Goal: Task Accomplishment & Management: Use online tool/utility

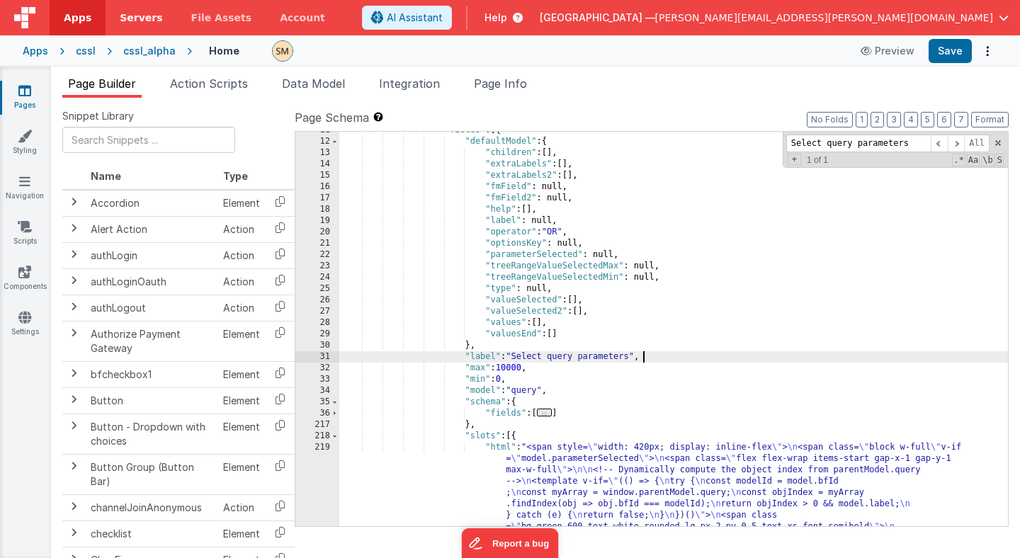
scroll to position [145, 0]
click at [78, 48] on div "cssl" at bounding box center [86, 51] width 20 height 14
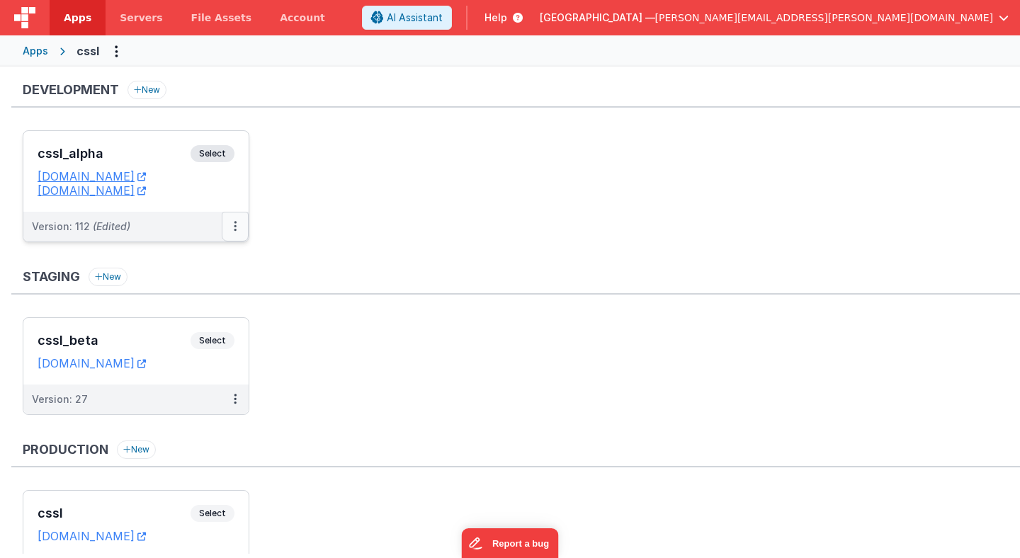
click at [234, 226] on icon at bounding box center [235, 226] width 3 height 1
click at [207, 307] on link "Deploy..." at bounding box center [186, 310] width 125 height 26
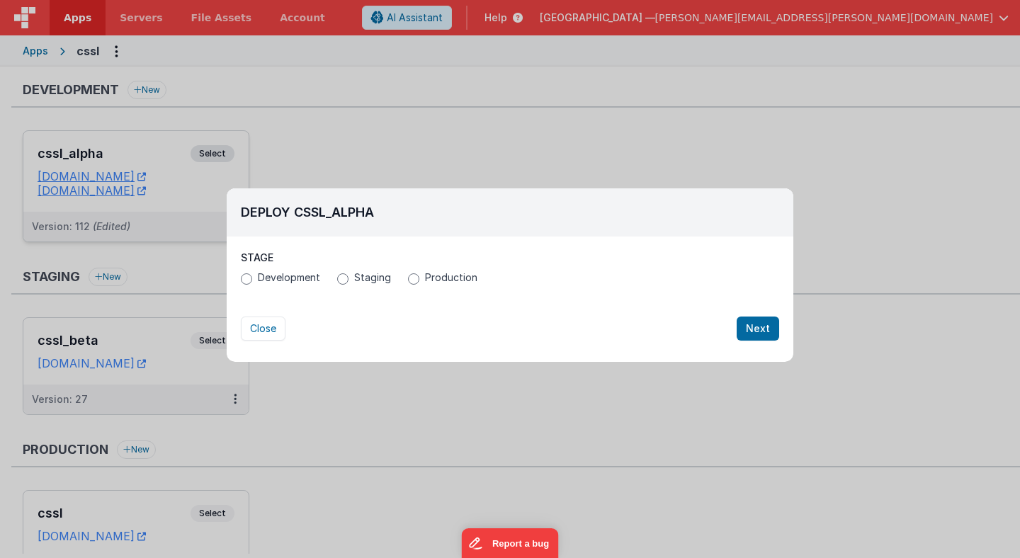
click at [426, 277] on span "Production" at bounding box center [451, 278] width 52 height 14
click at [419, 277] on input "Production" at bounding box center [413, 278] width 11 height 11
radio input "true"
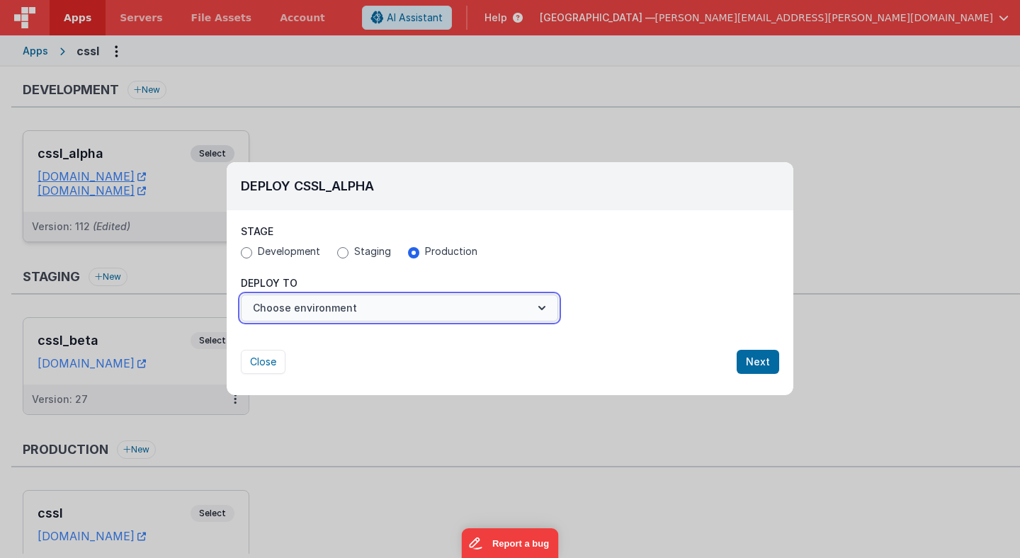
click at [526, 307] on button "Choose environment" at bounding box center [399, 308] width 317 height 27
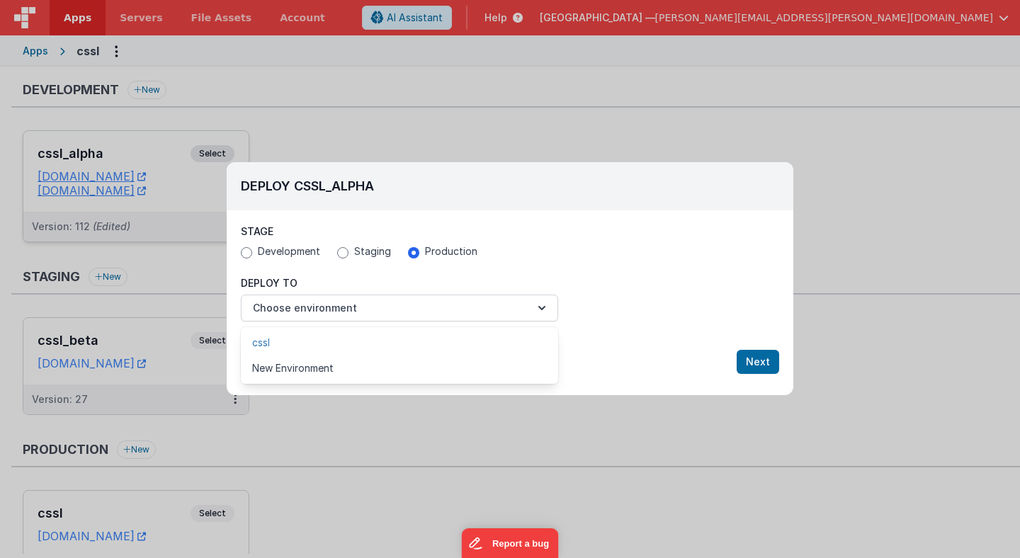
click at [263, 346] on link "cssl" at bounding box center [399, 343] width 317 height 26
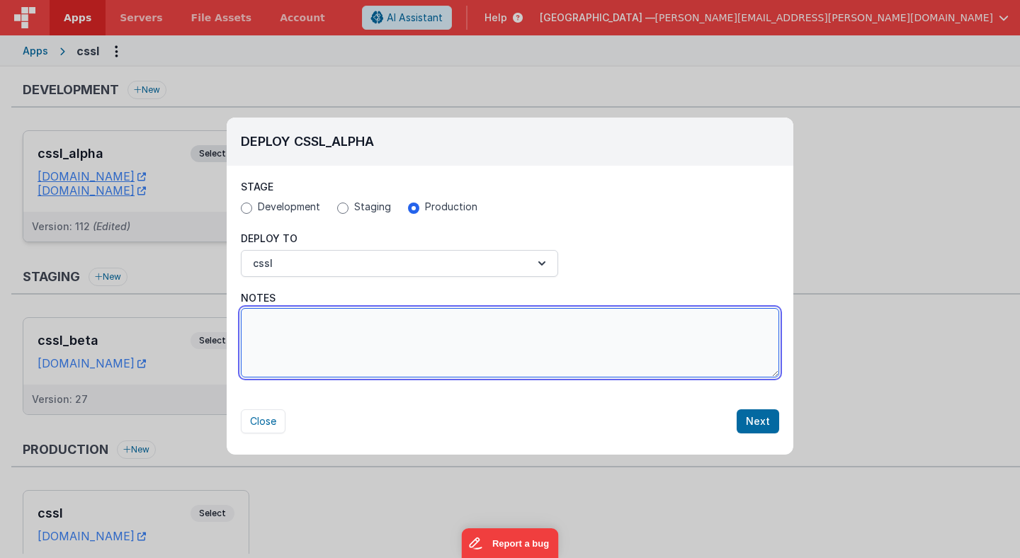
click at [630, 347] on textarea "Notes" at bounding box center [510, 342] width 538 height 69
type textarea "Built in alpha version of AI search (smart search)"
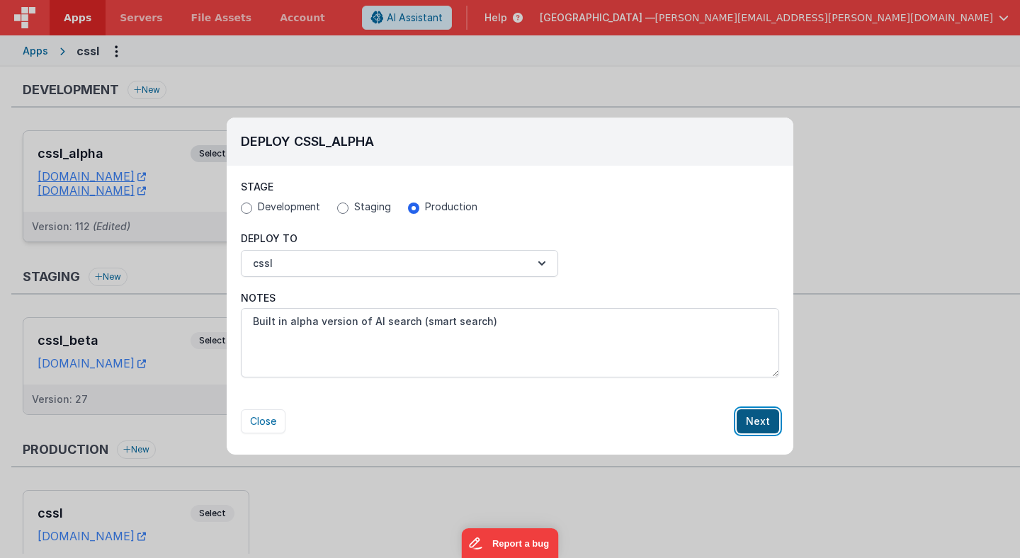
click at [760, 424] on button "Next" at bounding box center [758, 421] width 43 height 24
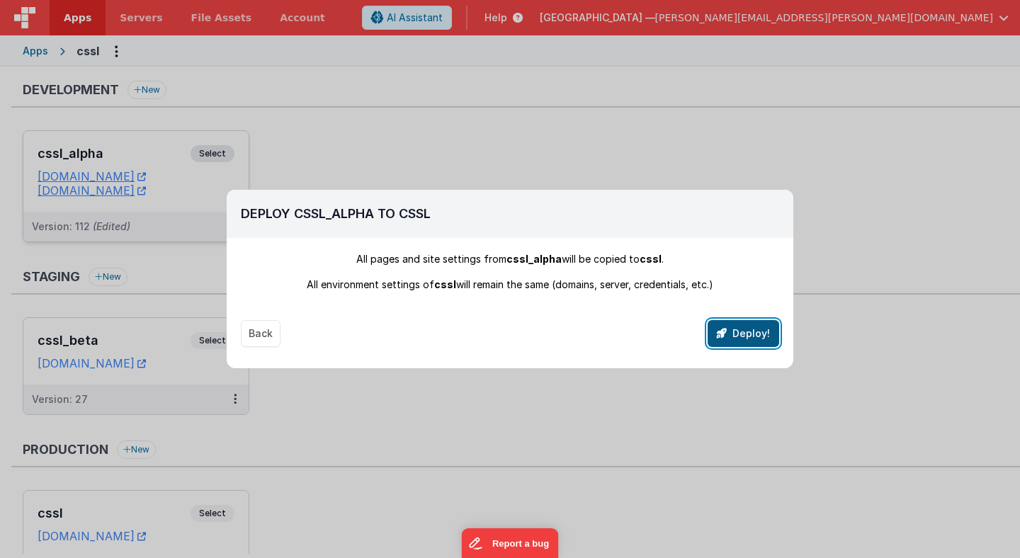
click at [758, 329] on button "Deploy!" at bounding box center [744, 333] width 72 height 27
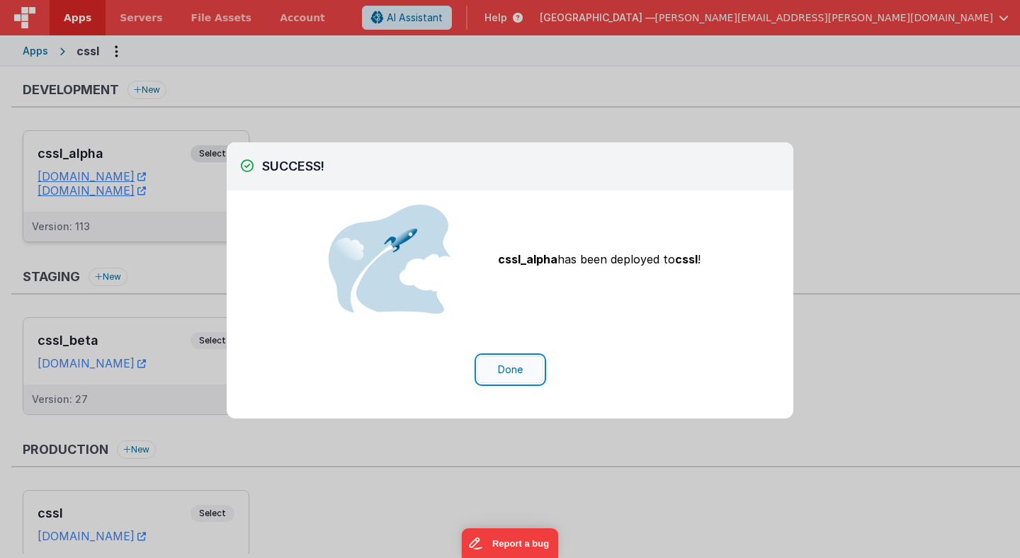
click at [511, 372] on button "Done" at bounding box center [510, 369] width 66 height 27
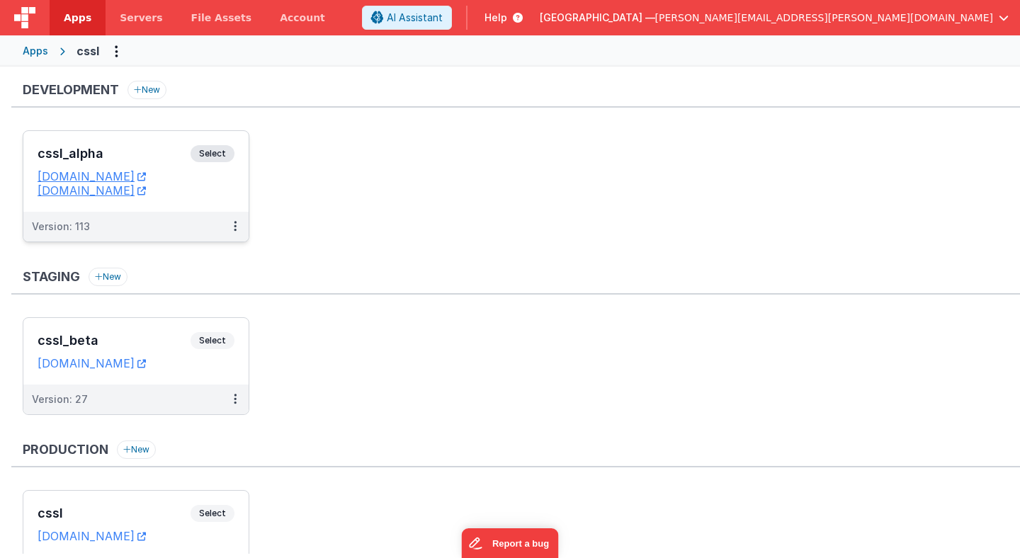
click at [227, 152] on span "Select" at bounding box center [213, 153] width 44 height 17
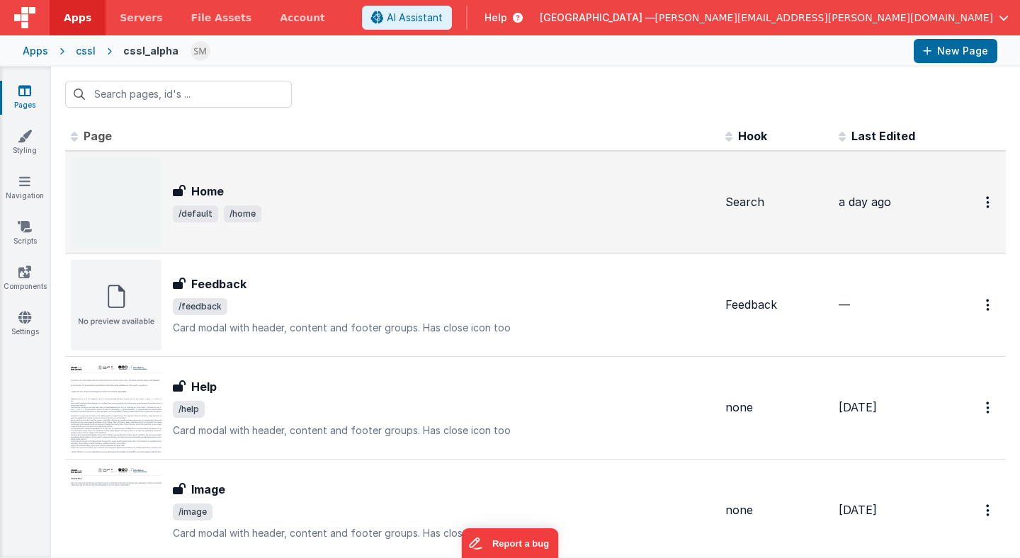
click at [246, 197] on div "Home" at bounding box center [443, 191] width 541 height 17
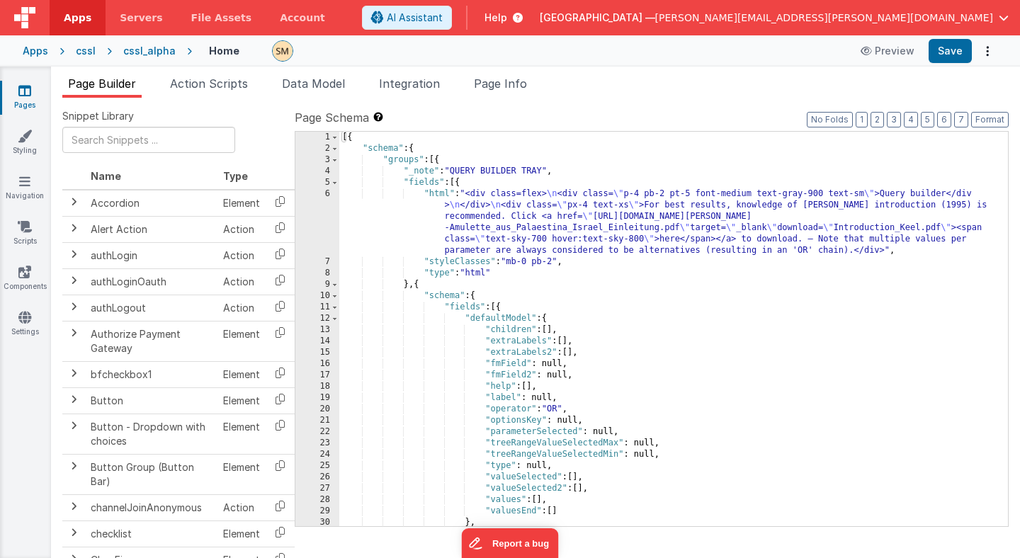
click at [503, 230] on div "[{ "schema" : { "groups" : [{ "_note" : "QUERY BUILDER TRAY" , "fields" : [{ "h…" at bounding box center [673, 340] width 669 height 417
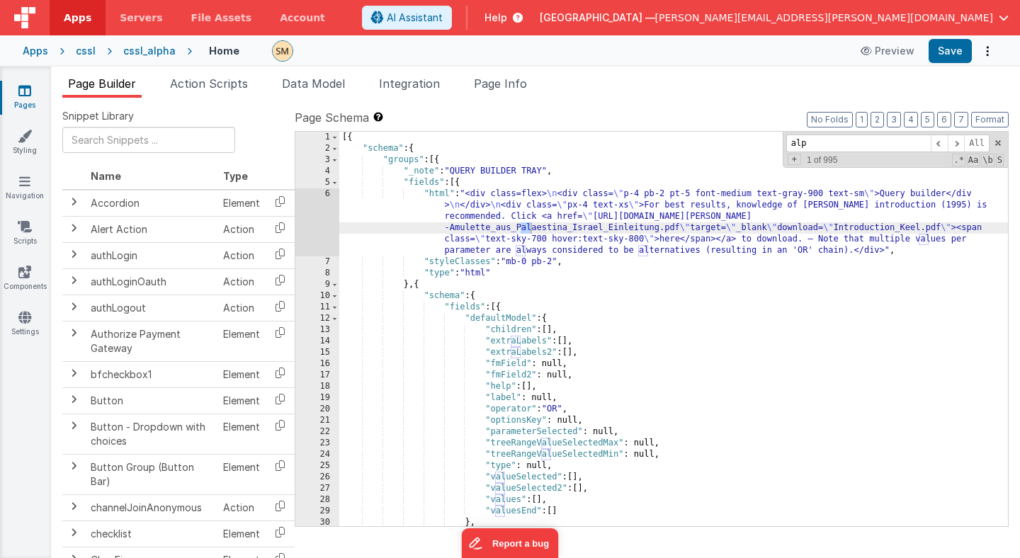
scroll to position [3502, 0]
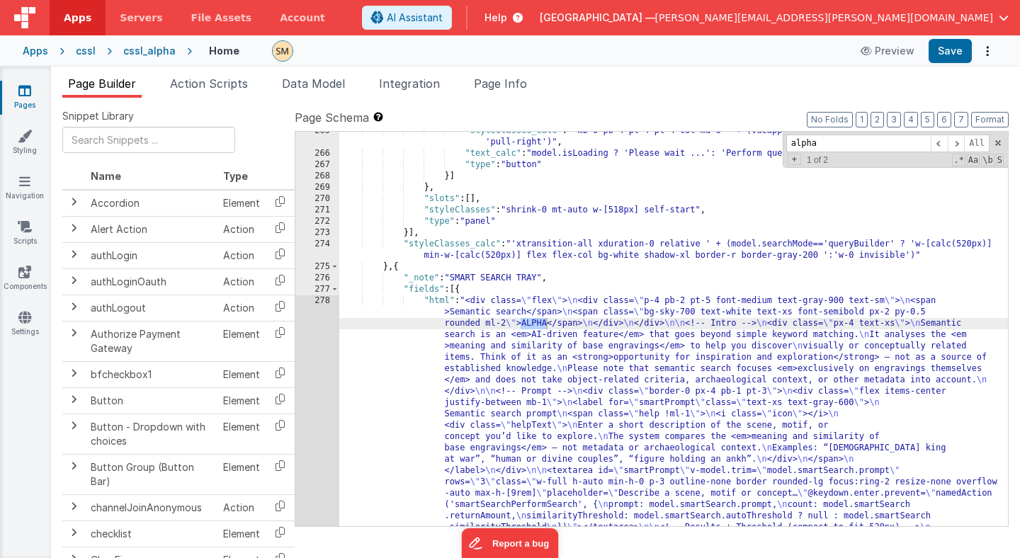
type input "alpha"
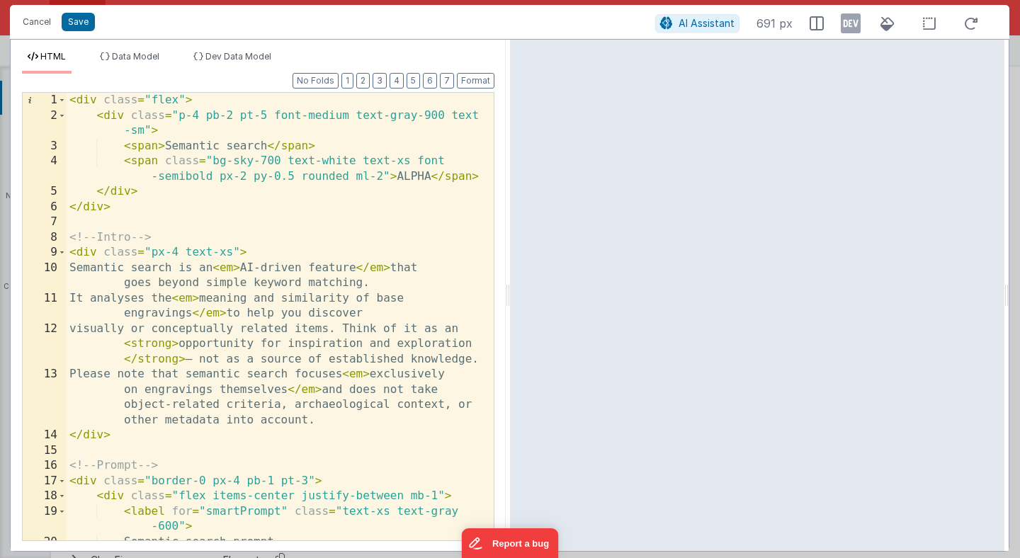
scroll to position [0, 0]
drag, startPoint x: 252, startPoint y: 162, endPoint x: 234, endPoint y: 163, distance: 18.4
click at [234, 163] on div "< div class = "flex" > < div class = "p-4 pb-2 pt-5 font-medium text-gray-900 t…" at bounding box center [280, 332] width 427 height 478
click at [76, 21] on button "Save" at bounding box center [78, 22] width 33 height 18
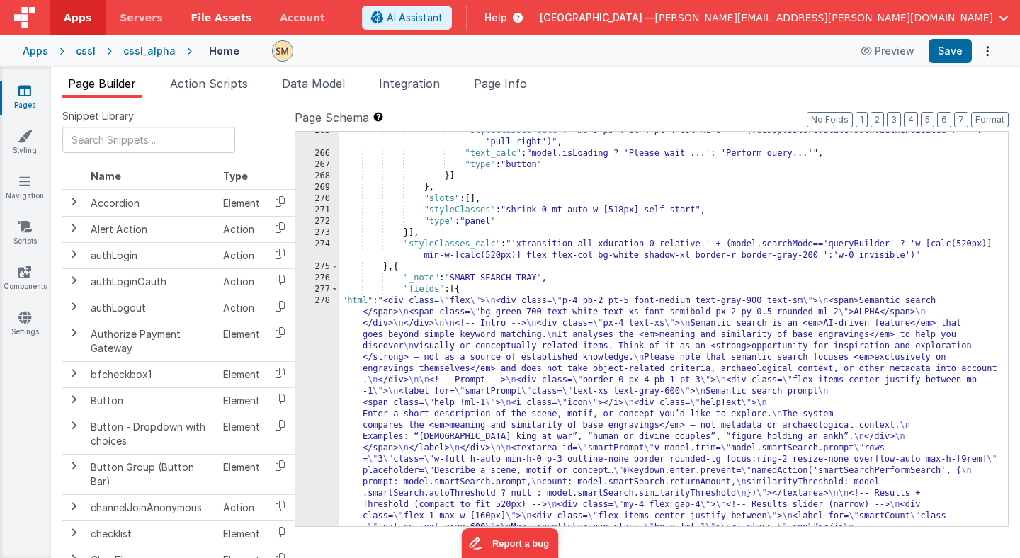
scroll to position [3512, 0]
click at [951, 55] on button "Save" at bounding box center [950, 51] width 43 height 24
click at [82, 48] on div "cssl" at bounding box center [86, 51] width 20 height 14
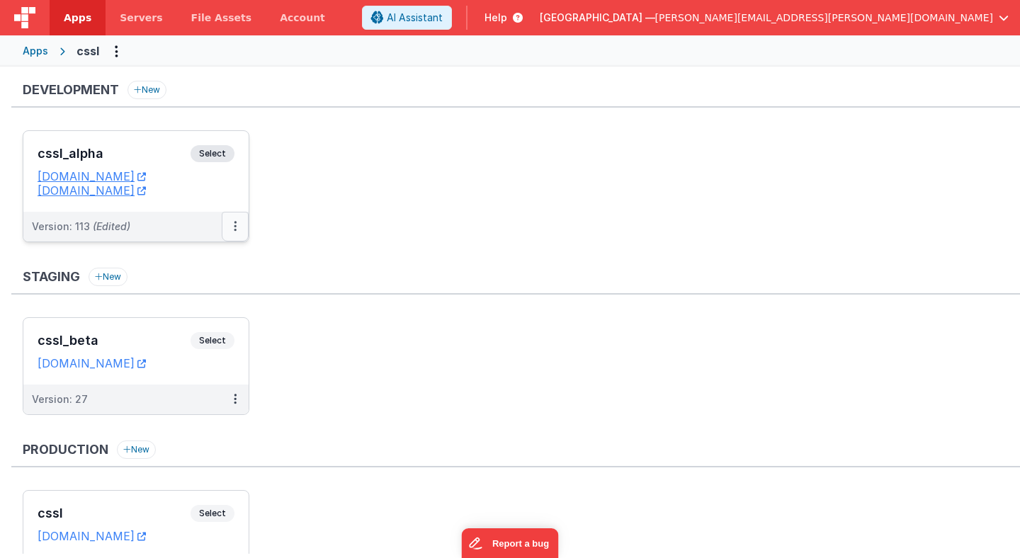
click at [236, 226] on icon at bounding box center [235, 226] width 3 height 1
click at [198, 309] on link "Deploy..." at bounding box center [186, 310] width 125 height 26
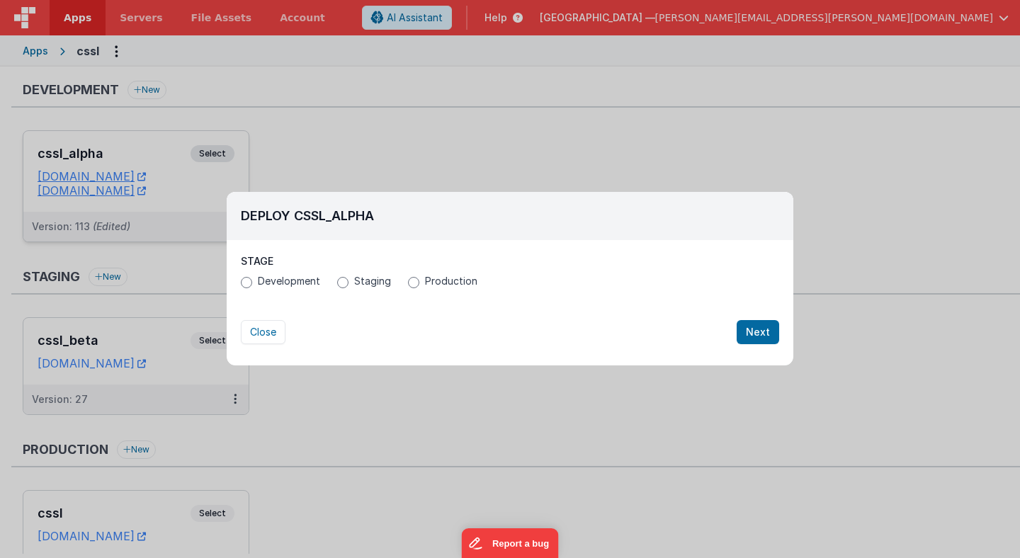
click at [440, 281] on span "Production" at bounding box center [451, 281] width 52 height 14
click at [419, 281] on input "Production" at bounding box center [413, 282] width 11 height 11
radio input "true"
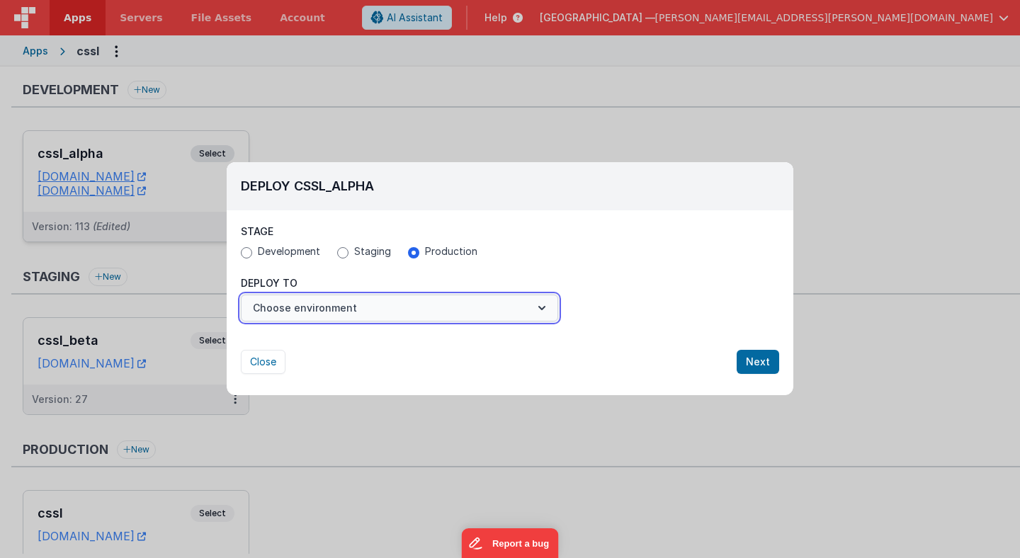
click at [522, 307] on button "Choose environment" at bounding box center [399, 308] width 317 height 27
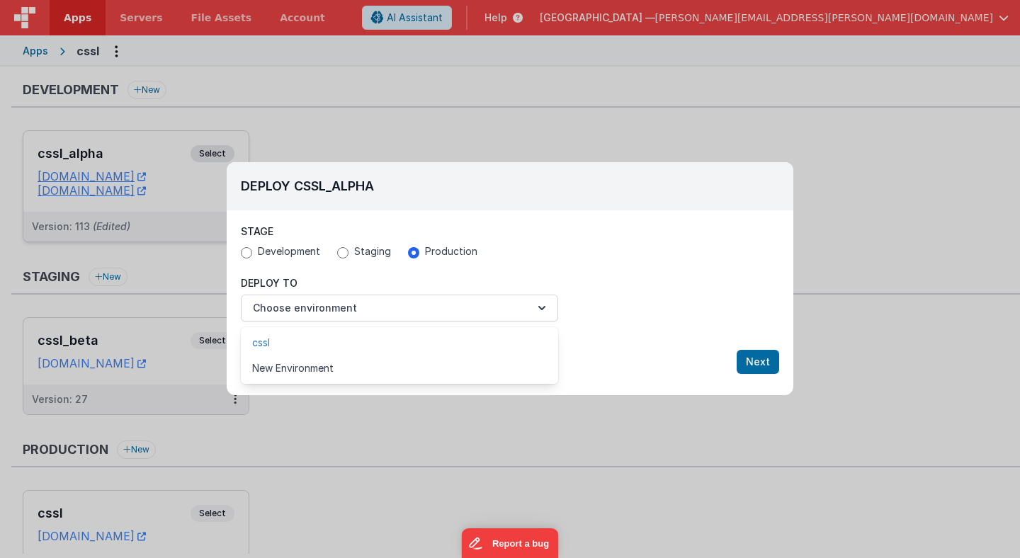
click at [477, 349] on link "cssl" at bounding box center [399, 343] width 317 height 26
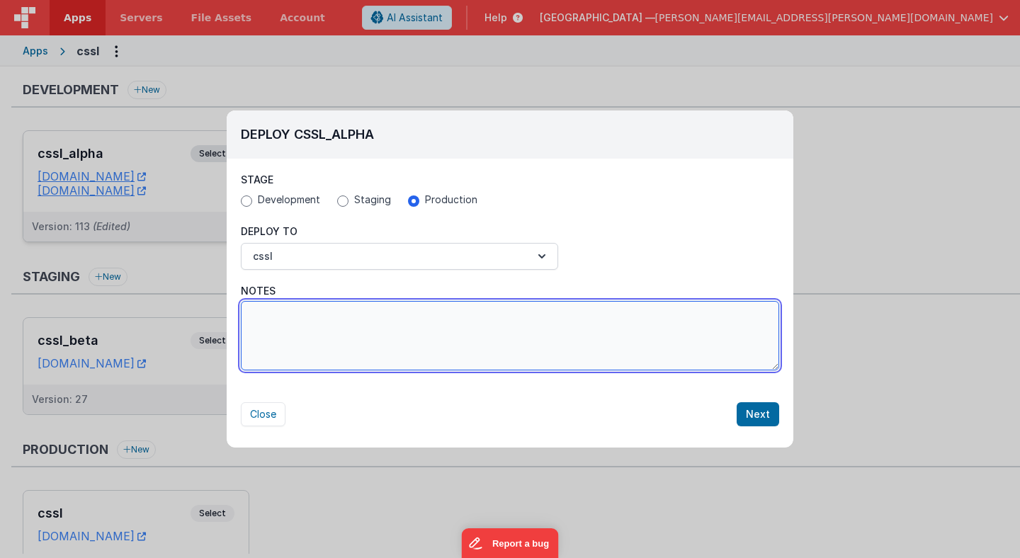
click at [673, 362] on textarea "Notes" at bounding box center [510, 335] width 538 height 69
type textarea "fixed a small detail"
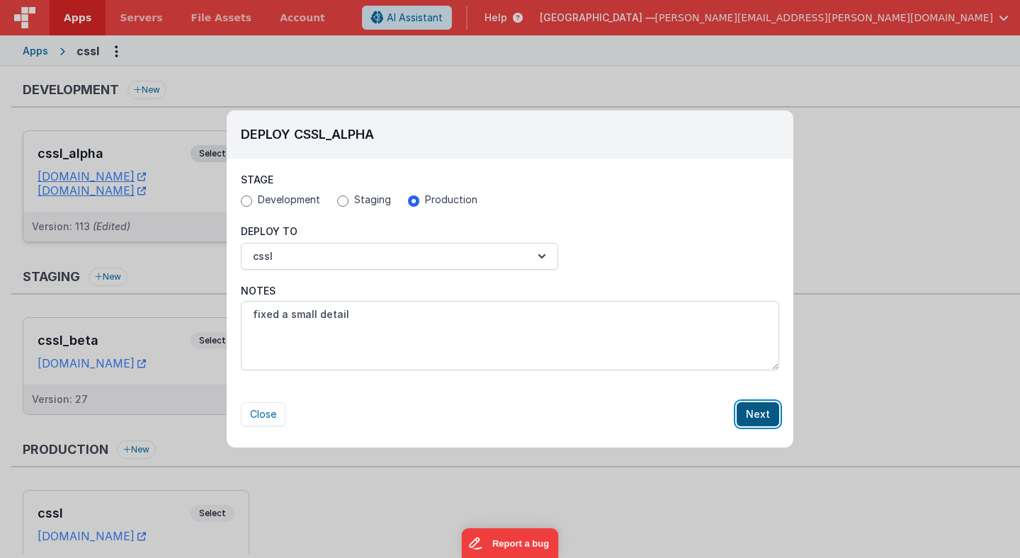
click at [759, 417] on button "Next" at bounding box center [758, 414] width 43 height 24
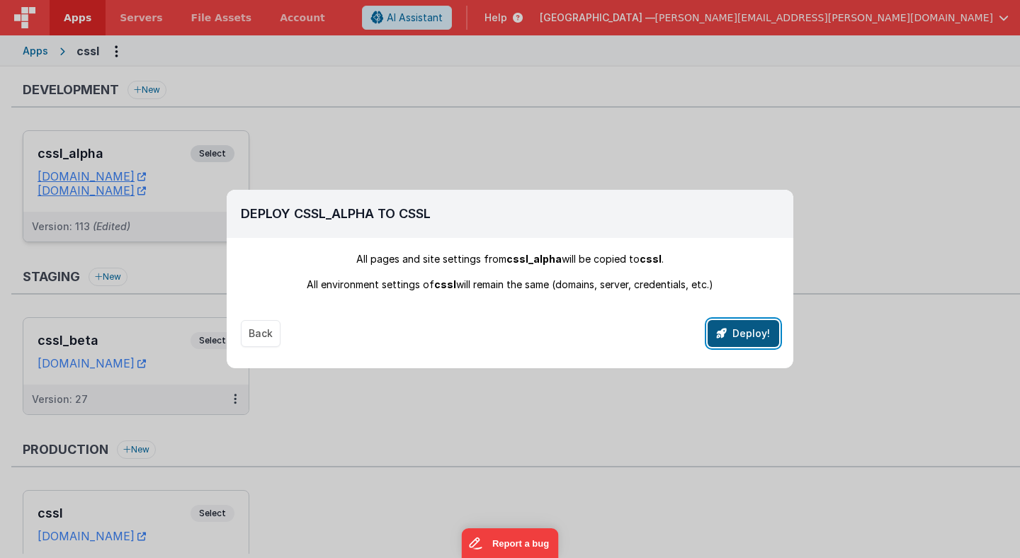
click at [743, 339] on button "Deploy!" at bounding box center [744, 333] width 72 height 27
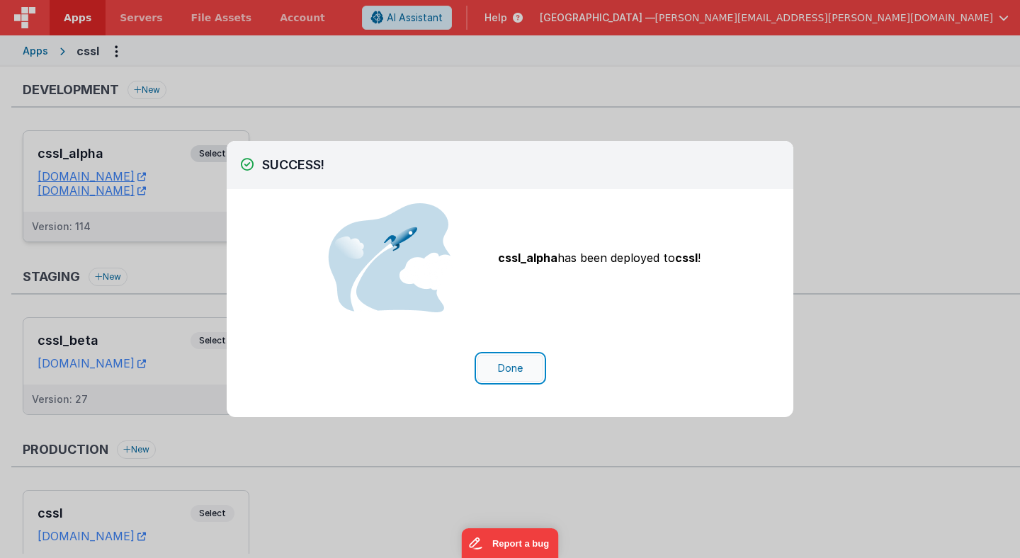
click at [511, 371] on button "Done" at bounding box center [510, 368] width 66 height 27
